Goal: Task Accomplishment & Management: Manage account settings

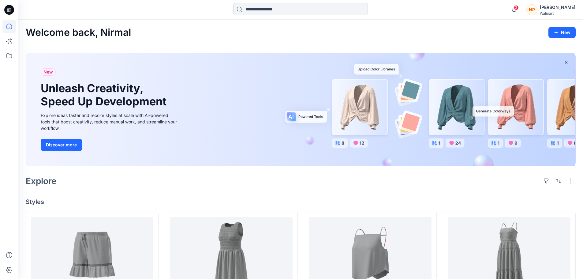
click at [564, 7] on div "[PERSON_NAME]" at bounding box center [556, 7] width 35 height 7
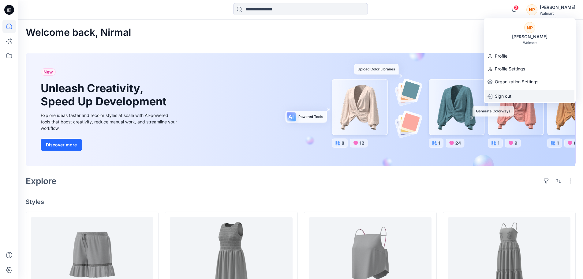
click at [506, 96] on p "Sign out" at bounding box center [502, 96] width 17 height 12
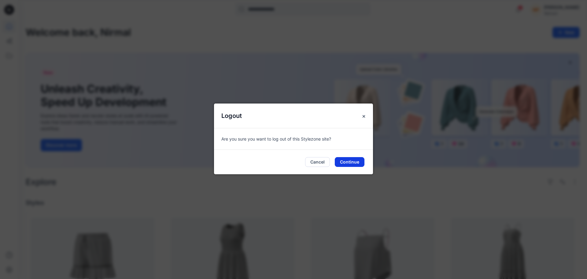
click at [354, 161] on button "Continue" at bounding box center [350, 162] width 30 height 10
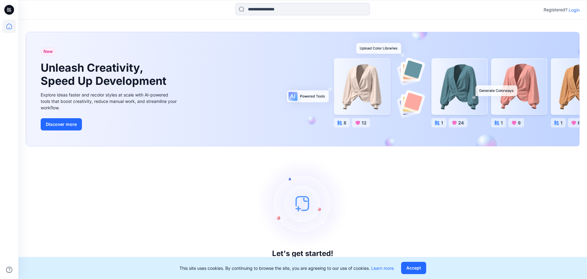
click at [576, 9] on p "Login" at bounding box center [574, 10] width 11 height 6
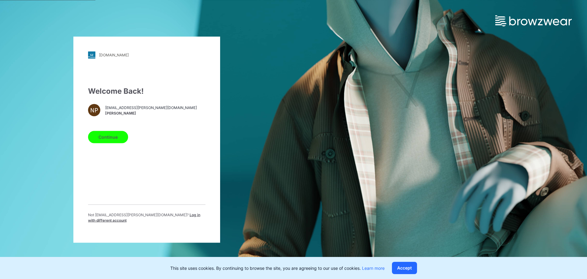
click at [163, 218] on span "Log in with different account" at bounding box center [144, 217] width 112 height 10
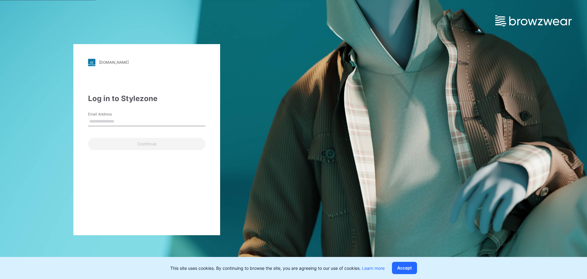
type input "**********"
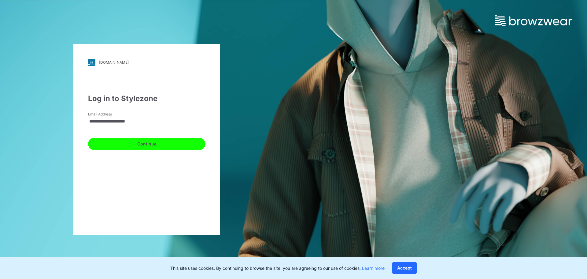
click at [125, 143] on button "Continue" at bounding box center [146, 144] width 117 height 12
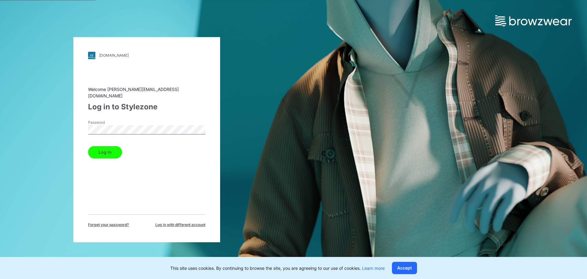
click at [110, 148] on button "Log in" at bounding box center [105, 152] width 34 height 12
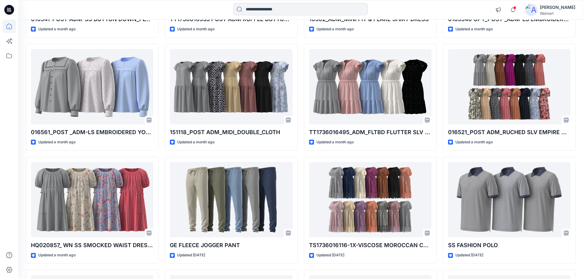
scroll to position [2540, 0]
